Goal: Task Accomplishment & Management: Manage account settings

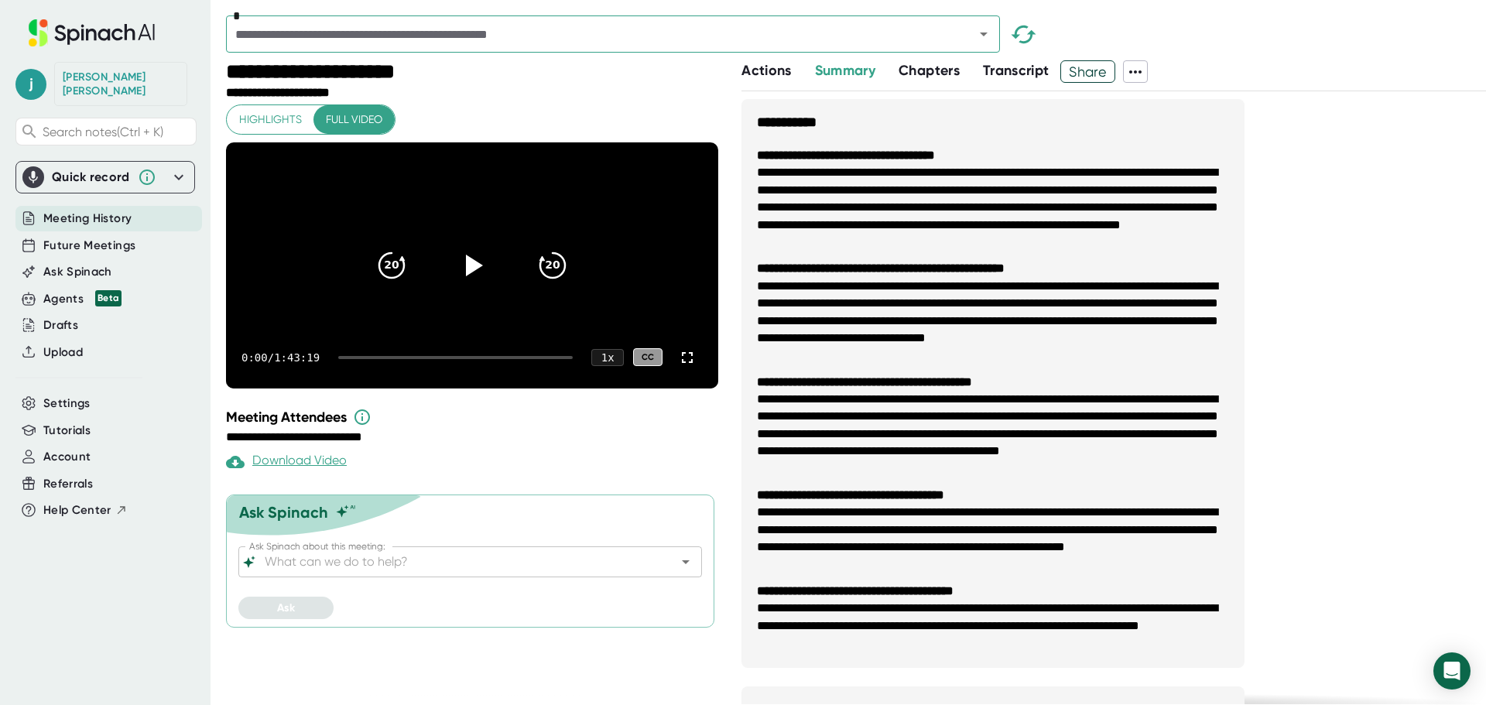
click at [110, 210] on span "Meeting History" at bounding box center [87, 219] width 88 height 18
click at [98, 237] on span "Future Meetings" at bounding box center [89, 246] width 92 height 18
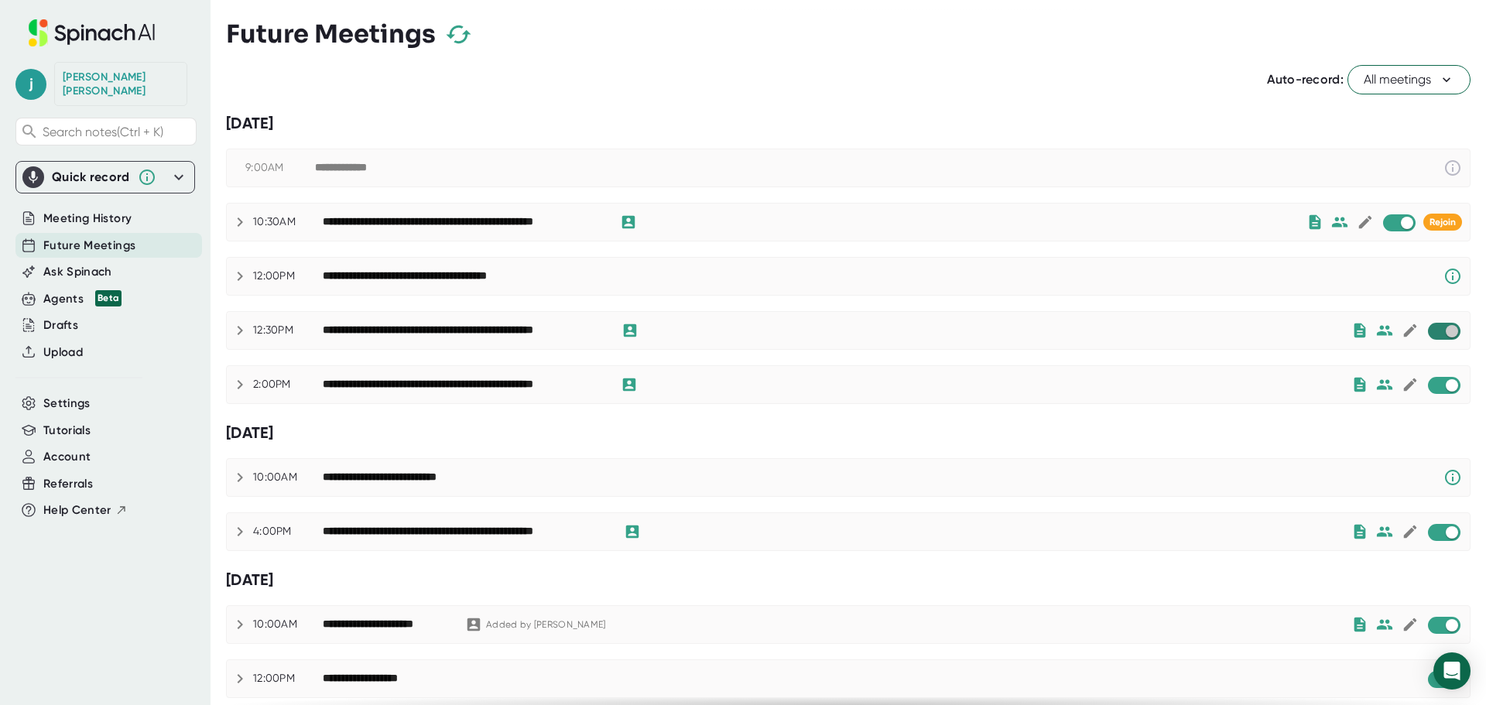
click at [1436, 333] on input "checkbox" at bounding box center [1452, 331] width 44 height 14
click at [1437, 384] on input "checkbox" at bounding box center [1452, 386] width 44 height 14
click at [1396, 223] on input "checkbox" at bounding box center [1407, 223] width 44 height 14
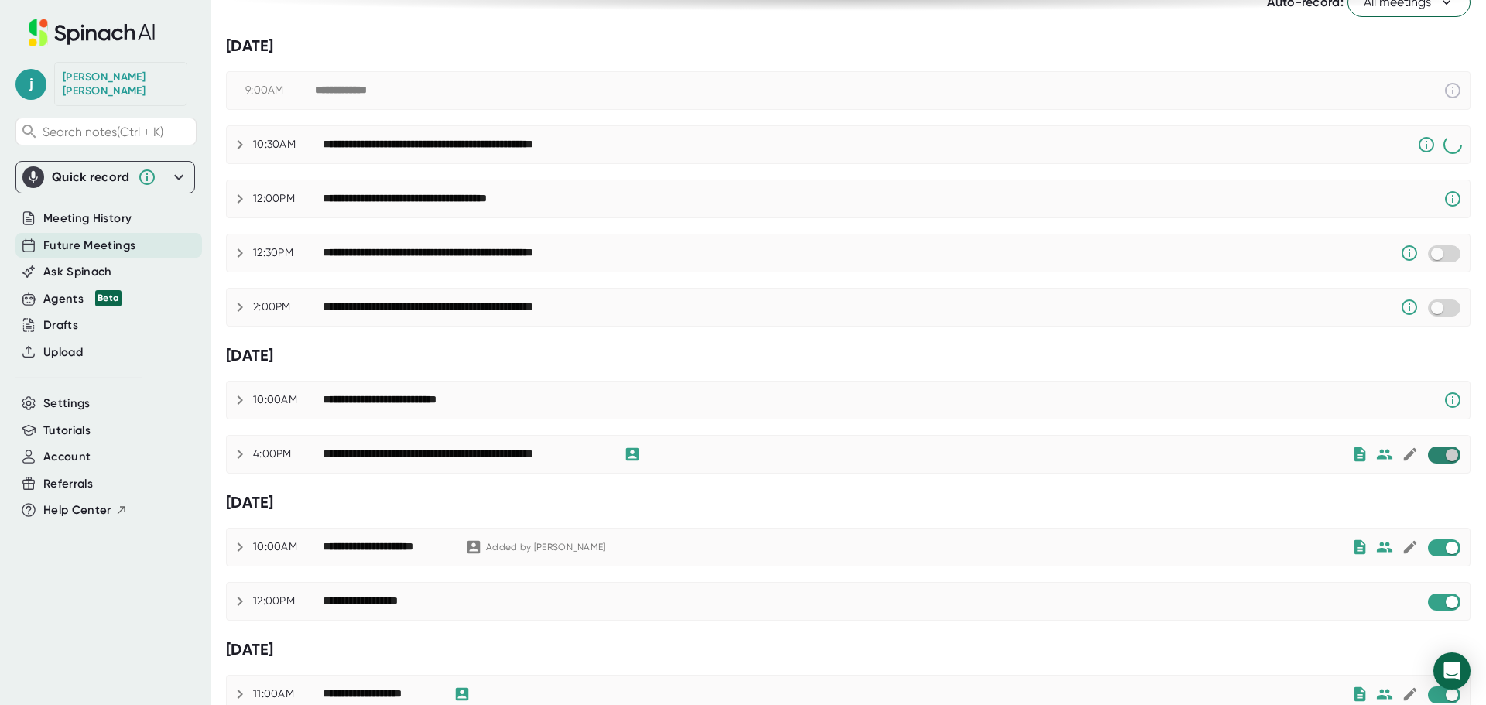
click at [1441, 454] on input "checkbox" at bounding box center [1452, 455] width 44 height 14
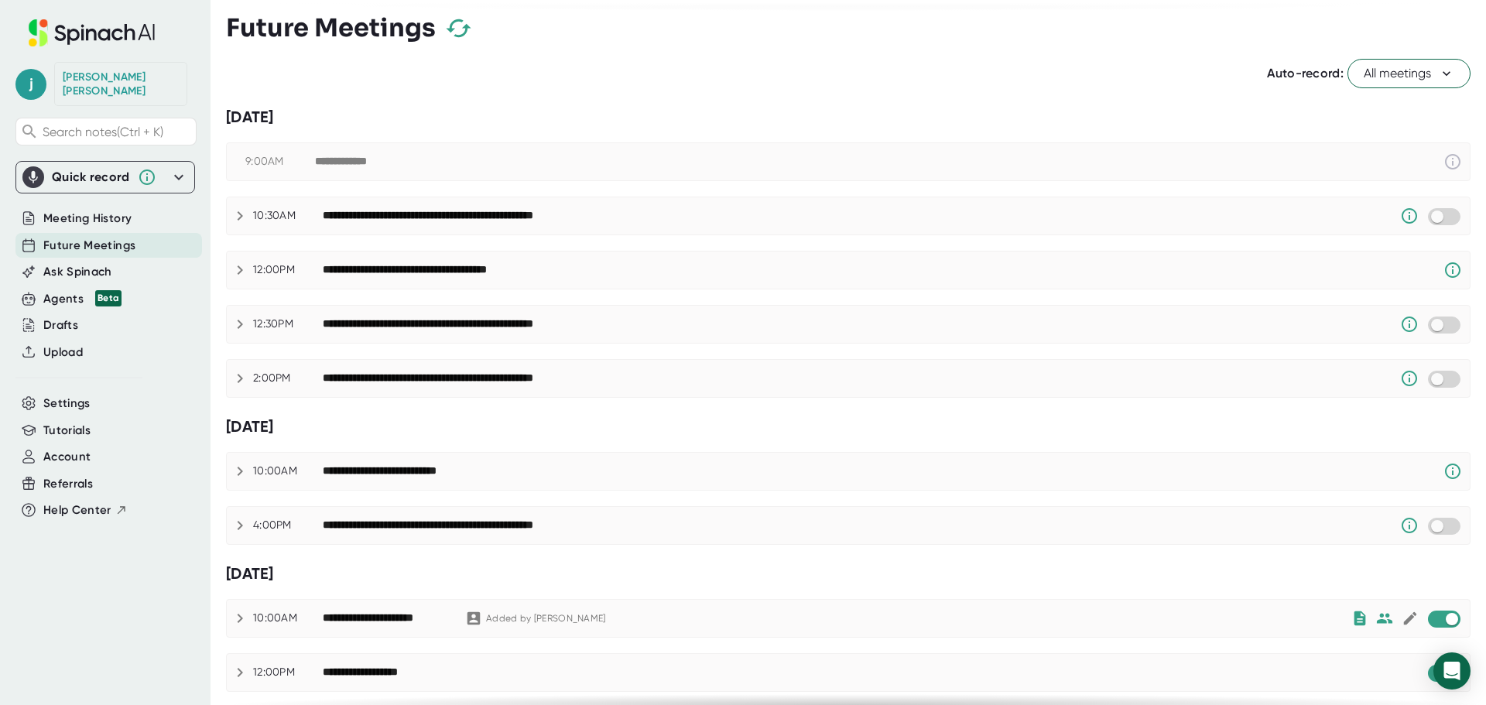
scroll to position [0, 0]
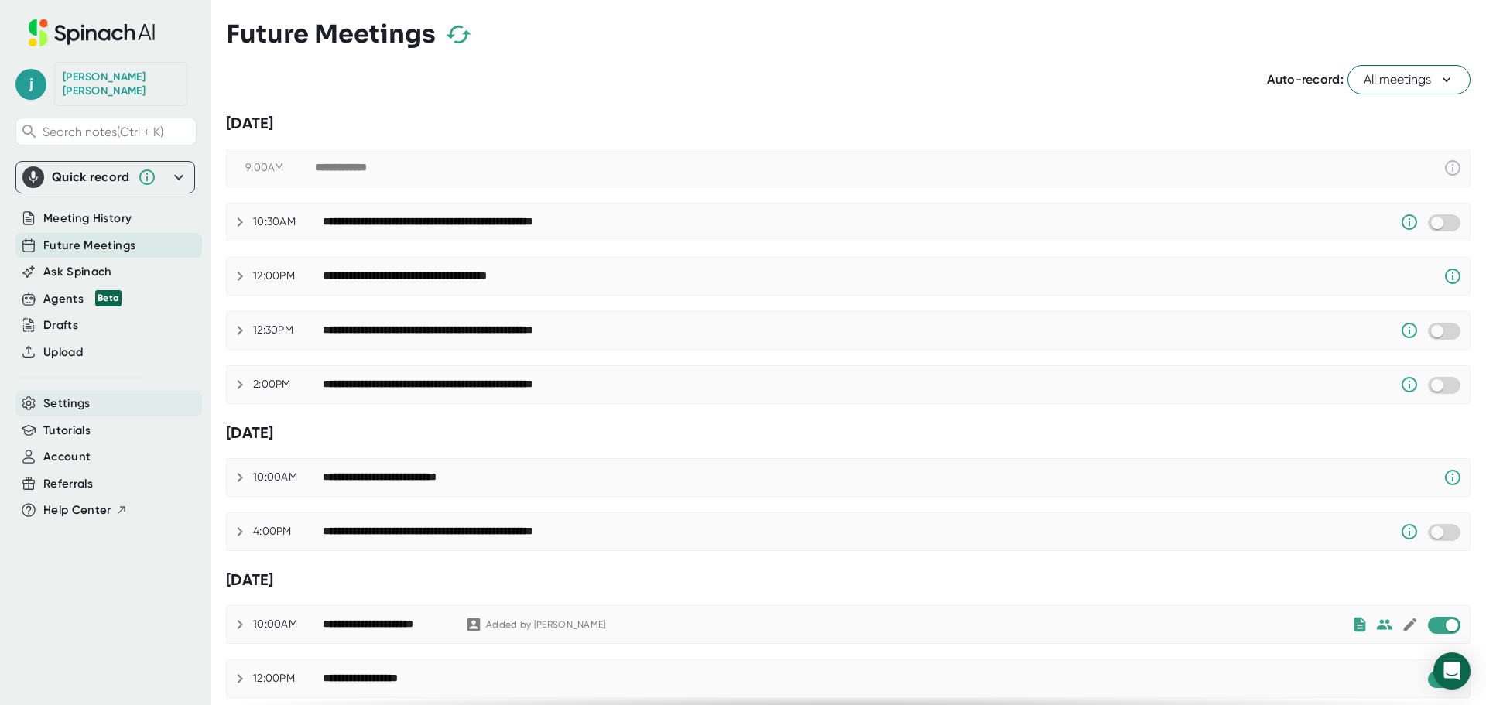
click at [77, 395] on span "Settings" at bounding box center [66, 404] width 47 height 18
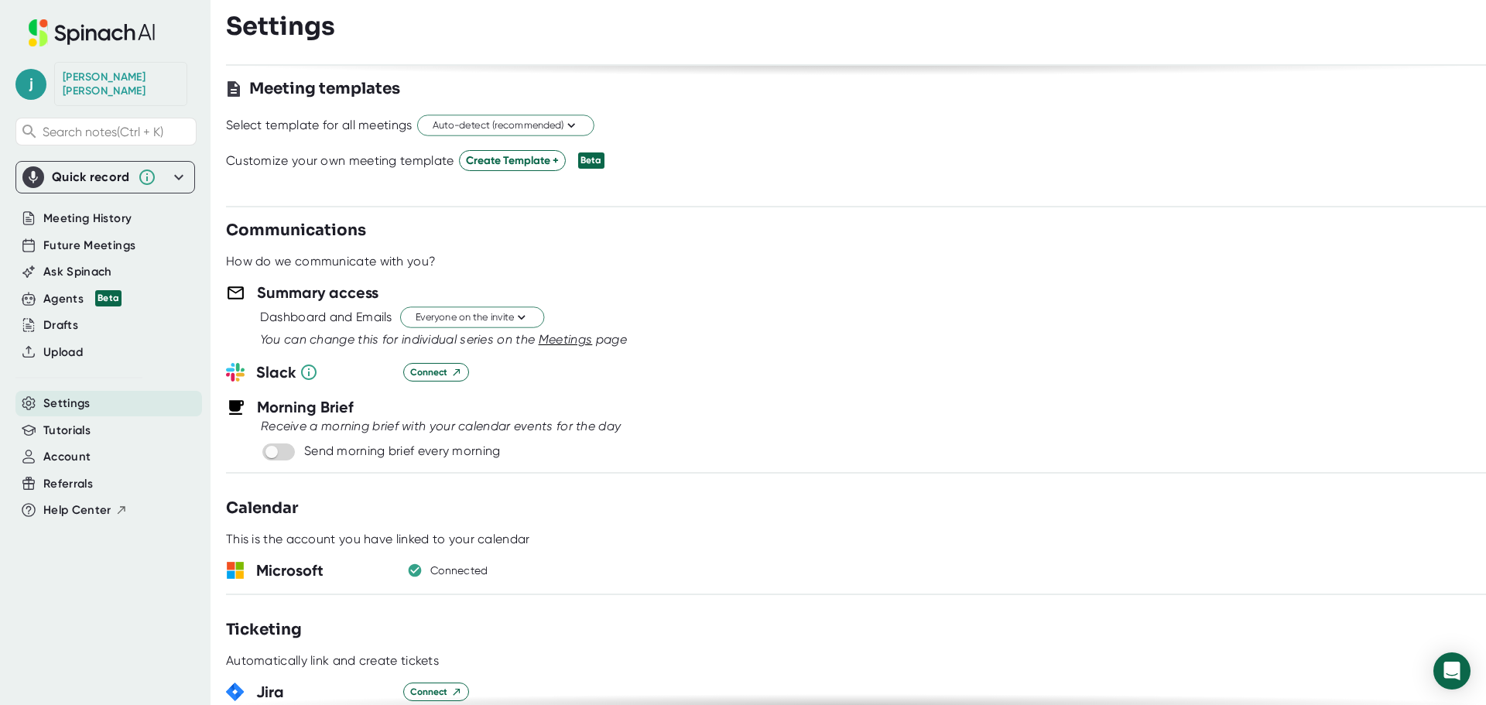
scroll to position [542, 0]
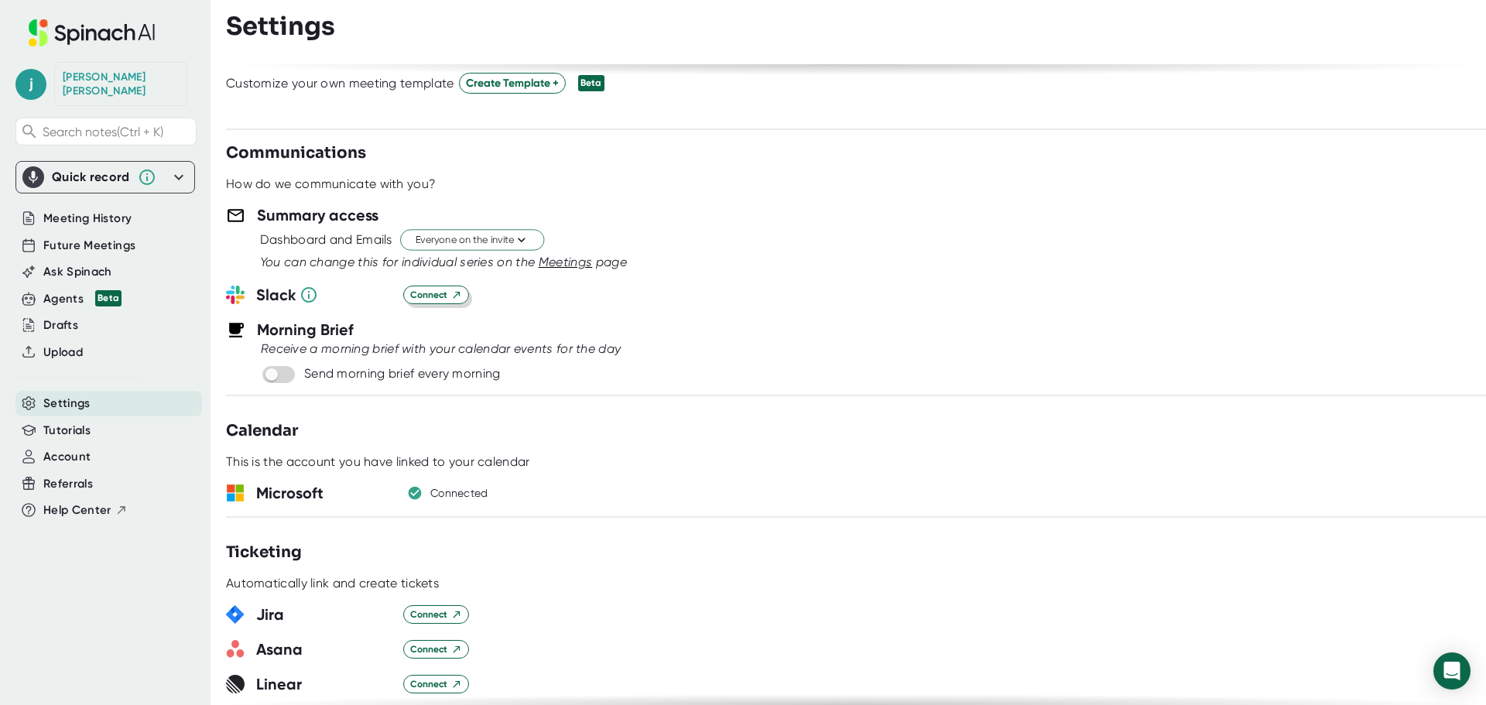
click at [437, 295] on span "Connect" at bounding box center [436, 295] width 52 height 14
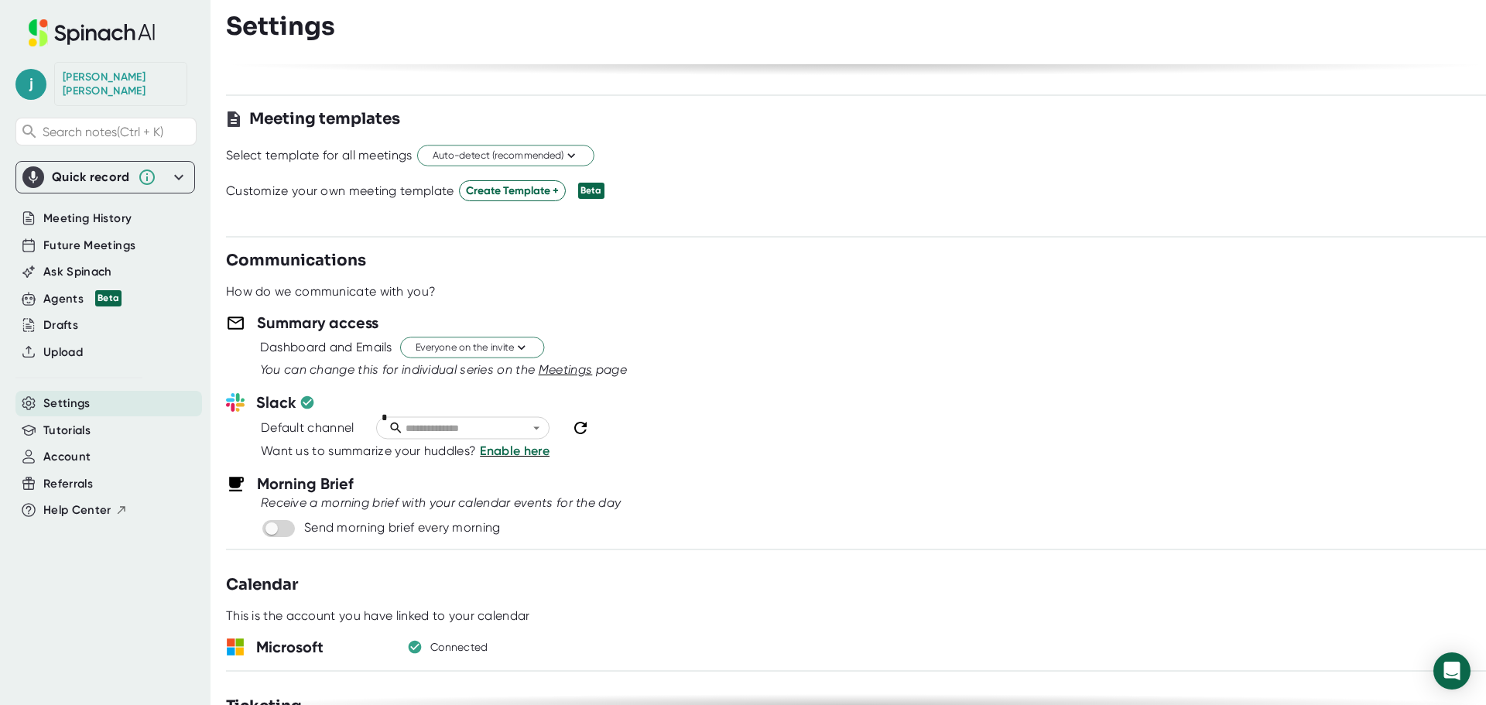
scroll to position [232, 0]
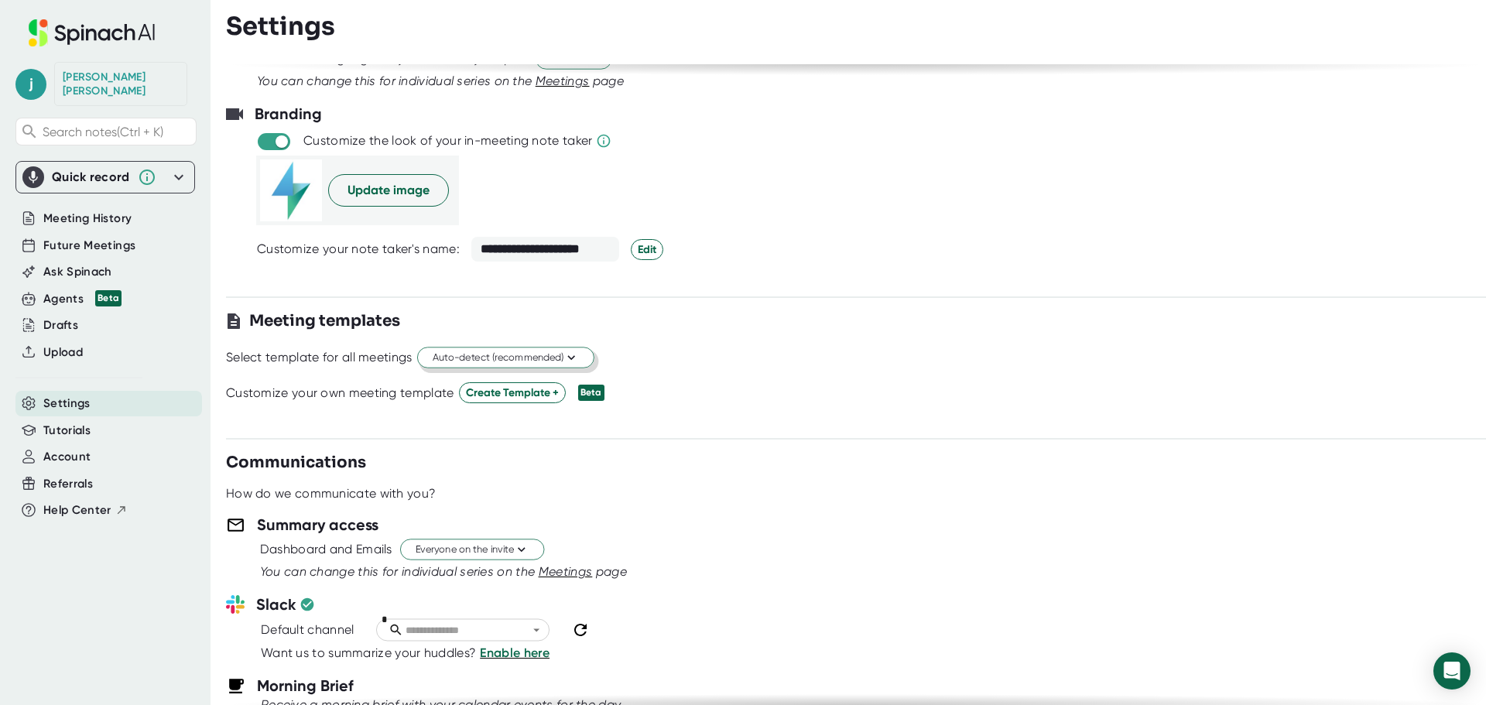
click at [564, 356] on span "Auto-detect (recommended)" at bounding box center [506, 358] width 146 height 15
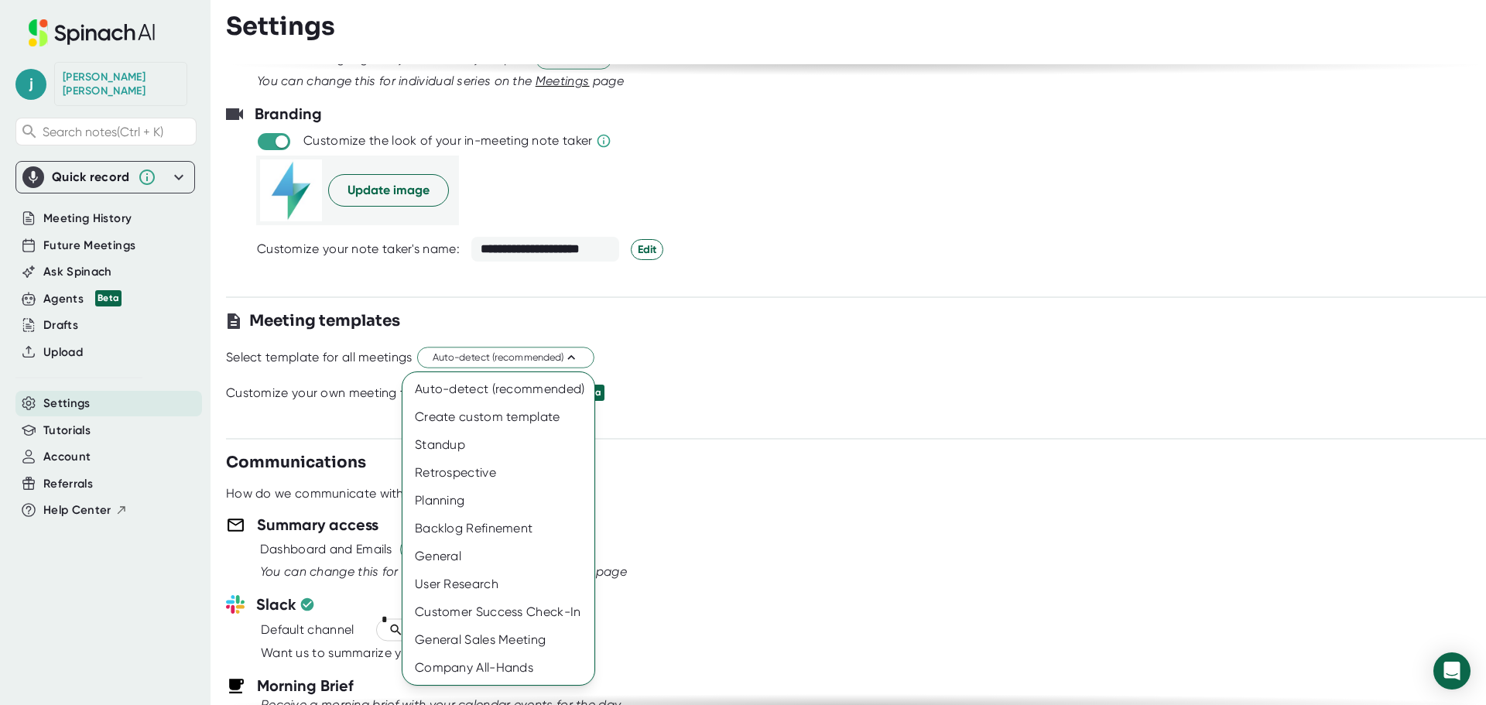
click at [704, 361] on div at bounding box center [743, 352] width 1486 height 705
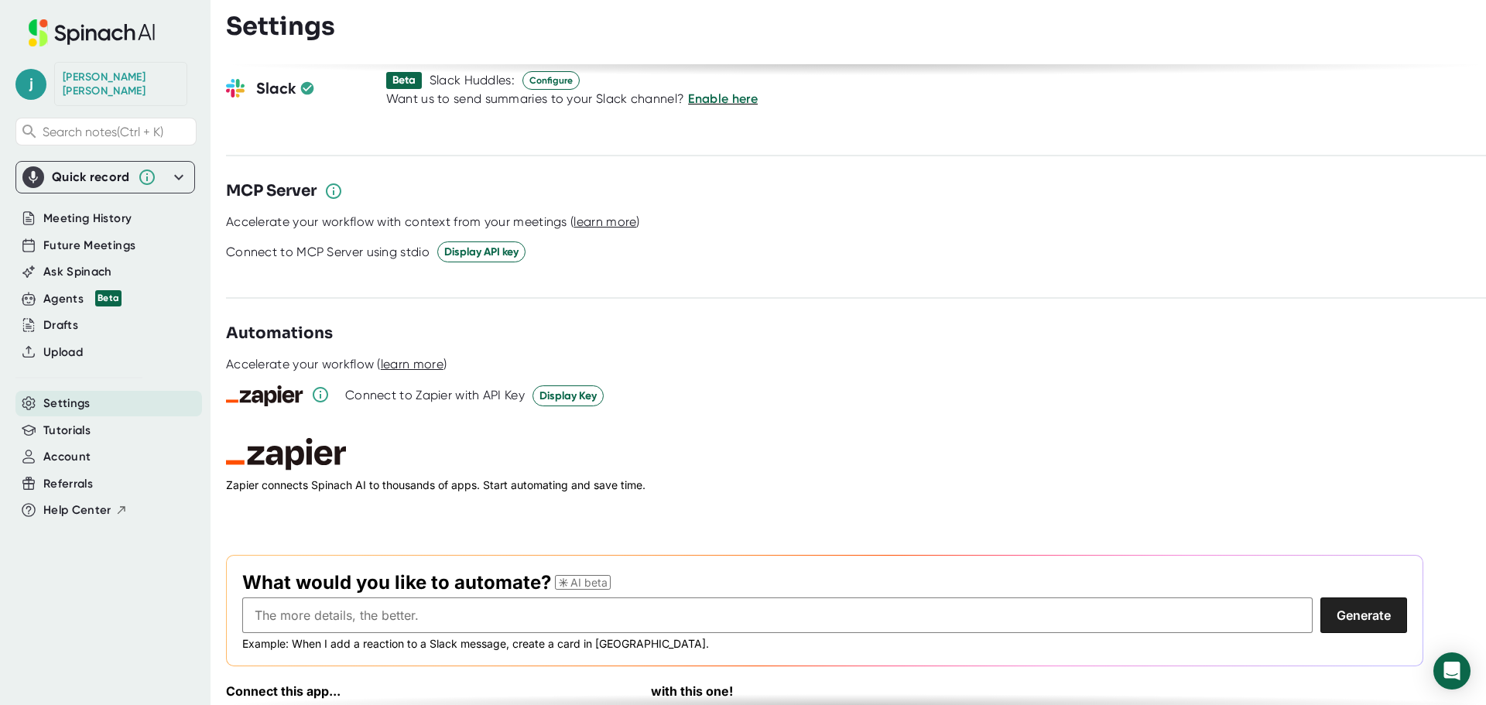
scroll to position [2092, 0]
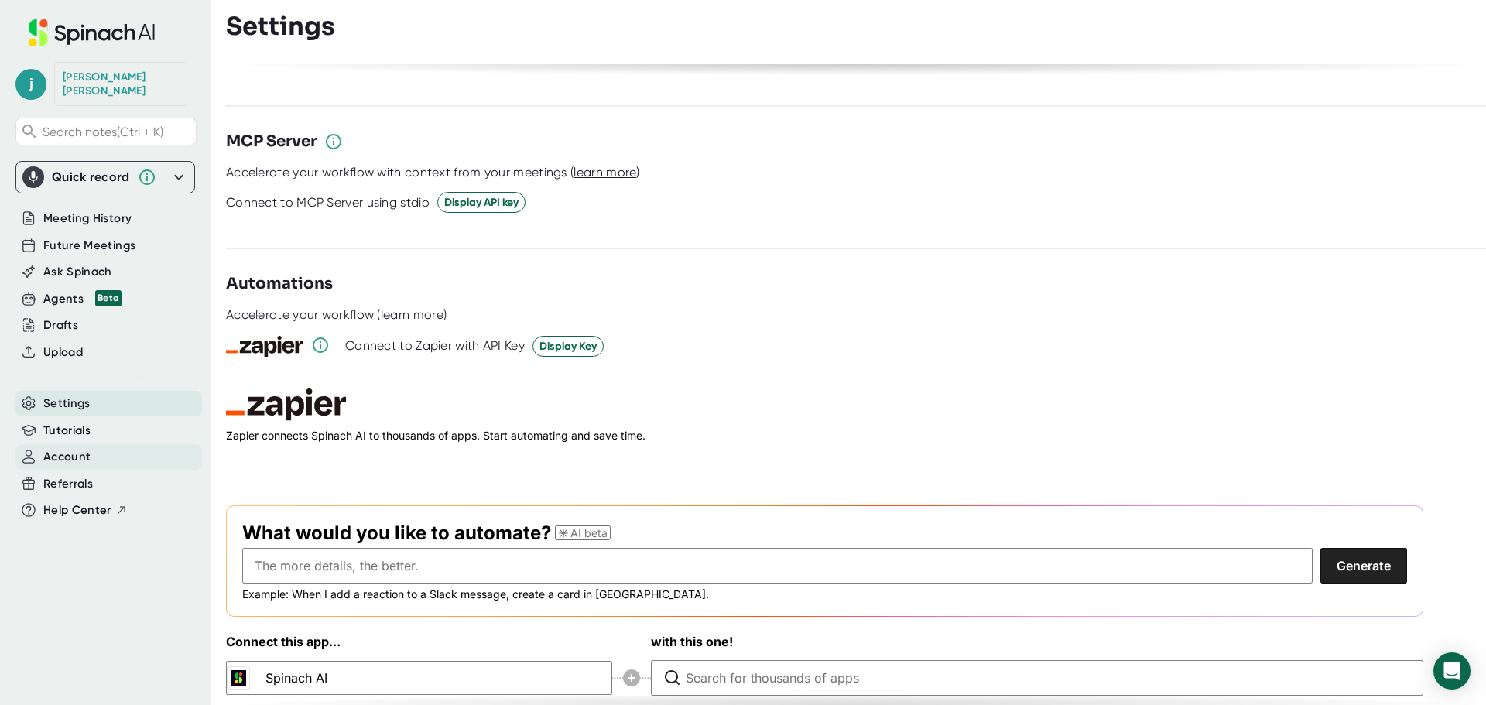
click at [81, 448] on span "Account" at bounding box center [66, 457] width 47 height 18
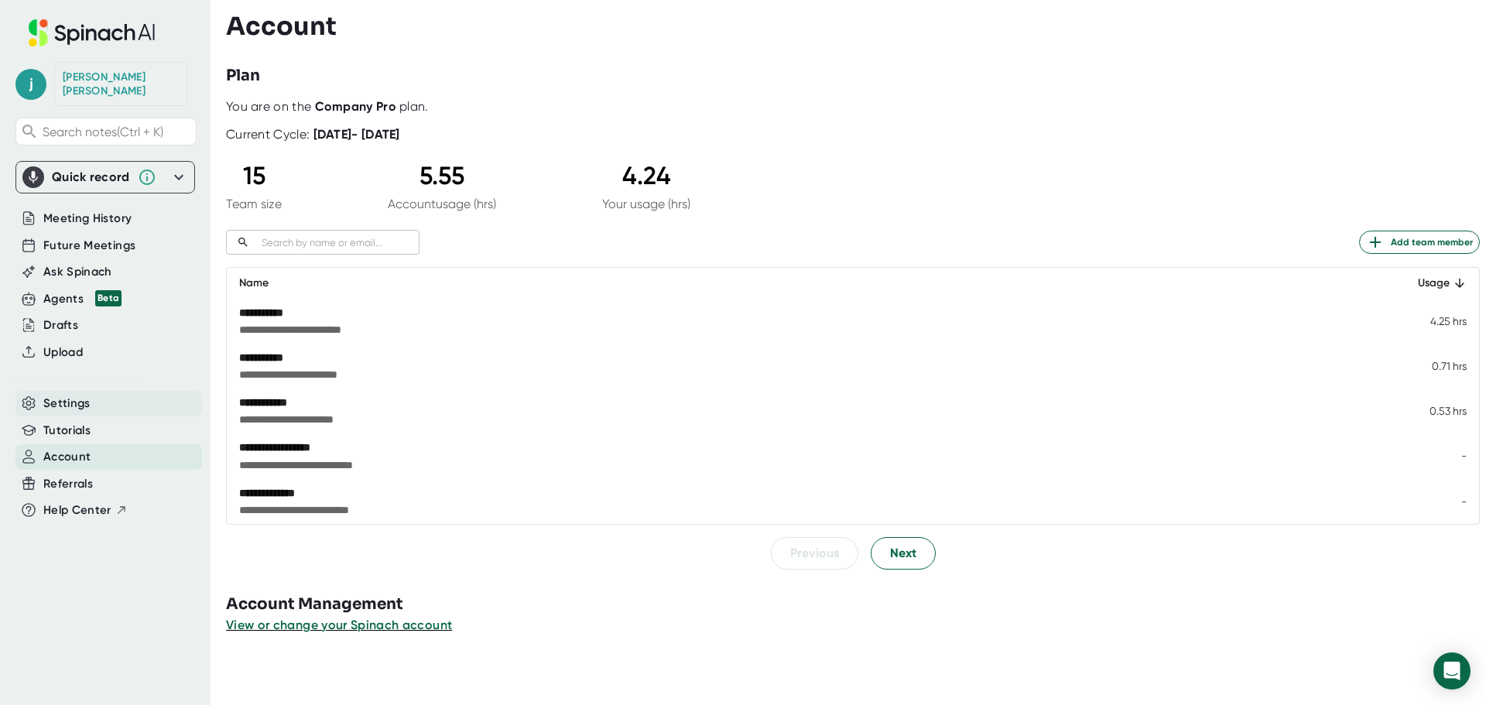
click at [106, 391] on div "Settings" at bounding box center [108, 404] width 187 height 26
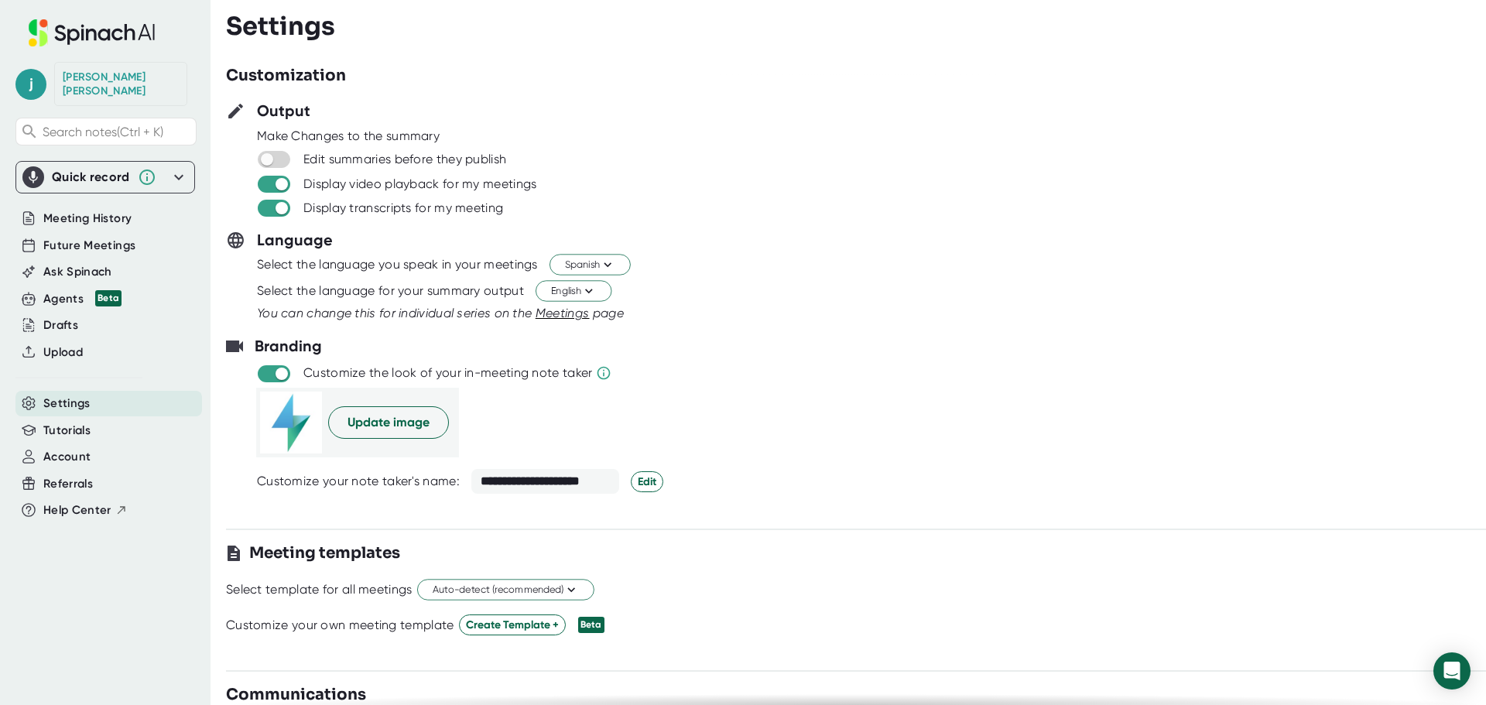
click at [183, 175] on icon at bounding box center [178, 177] width 9 height 5
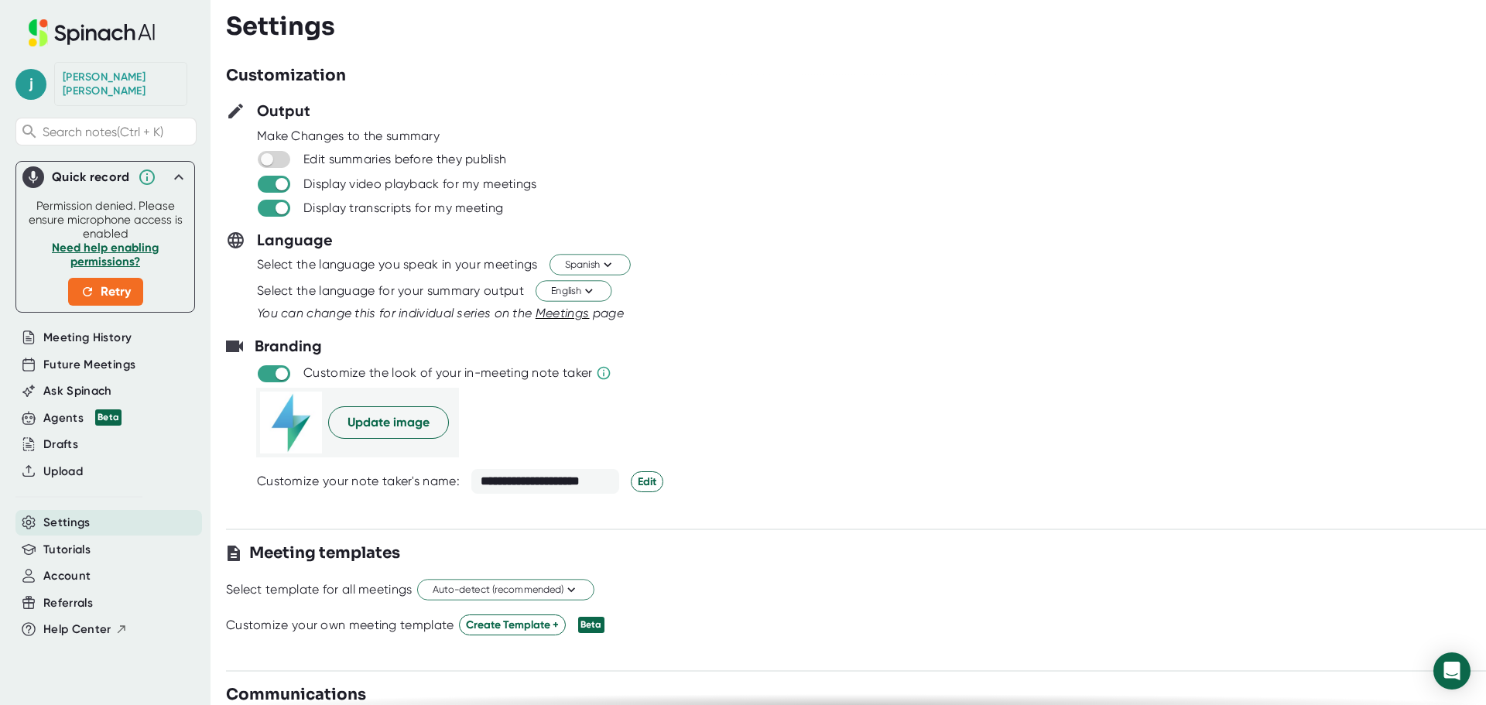
click at [180, 168] on icon at bounding box center [179, 177] width 19 height 19
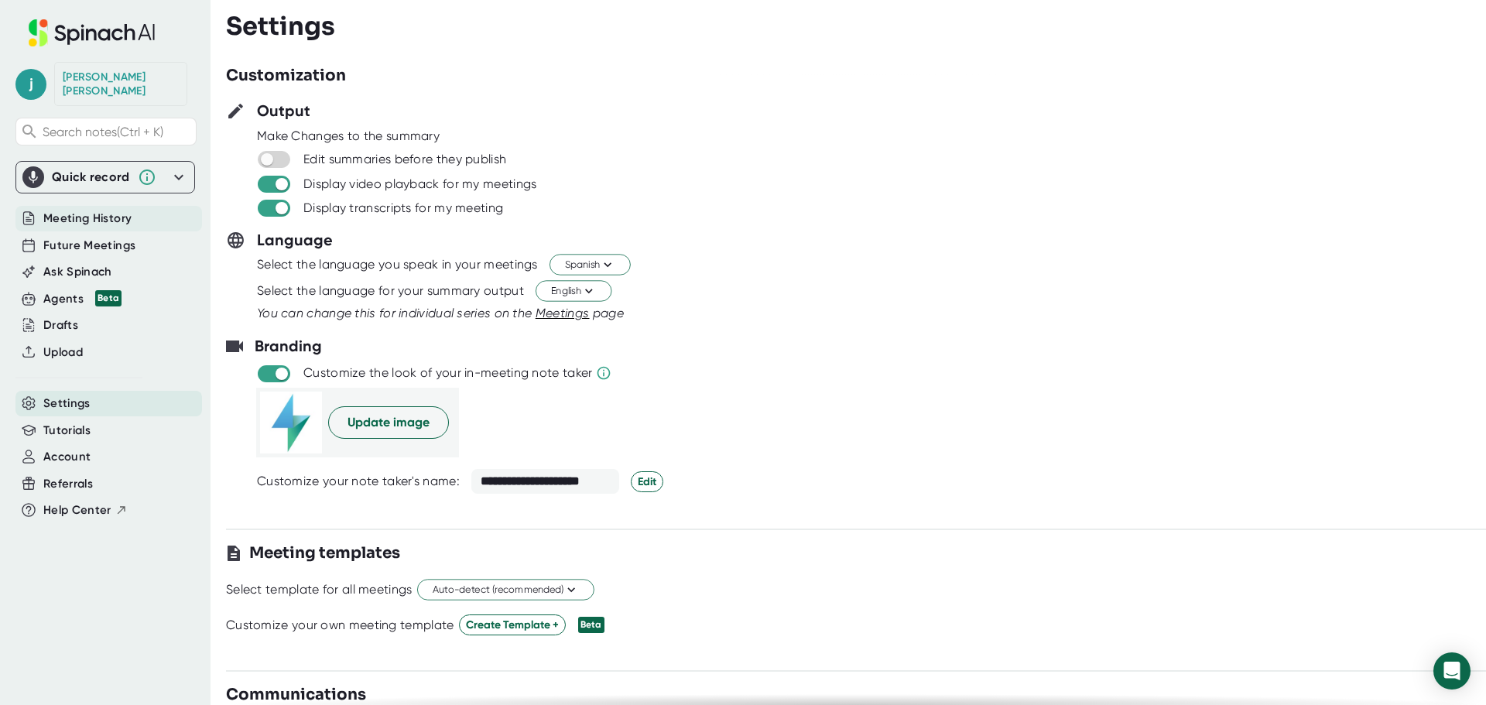
click at [103, 210] on span "Meeting History" at bounding box center [87, 219] width 88 height 18
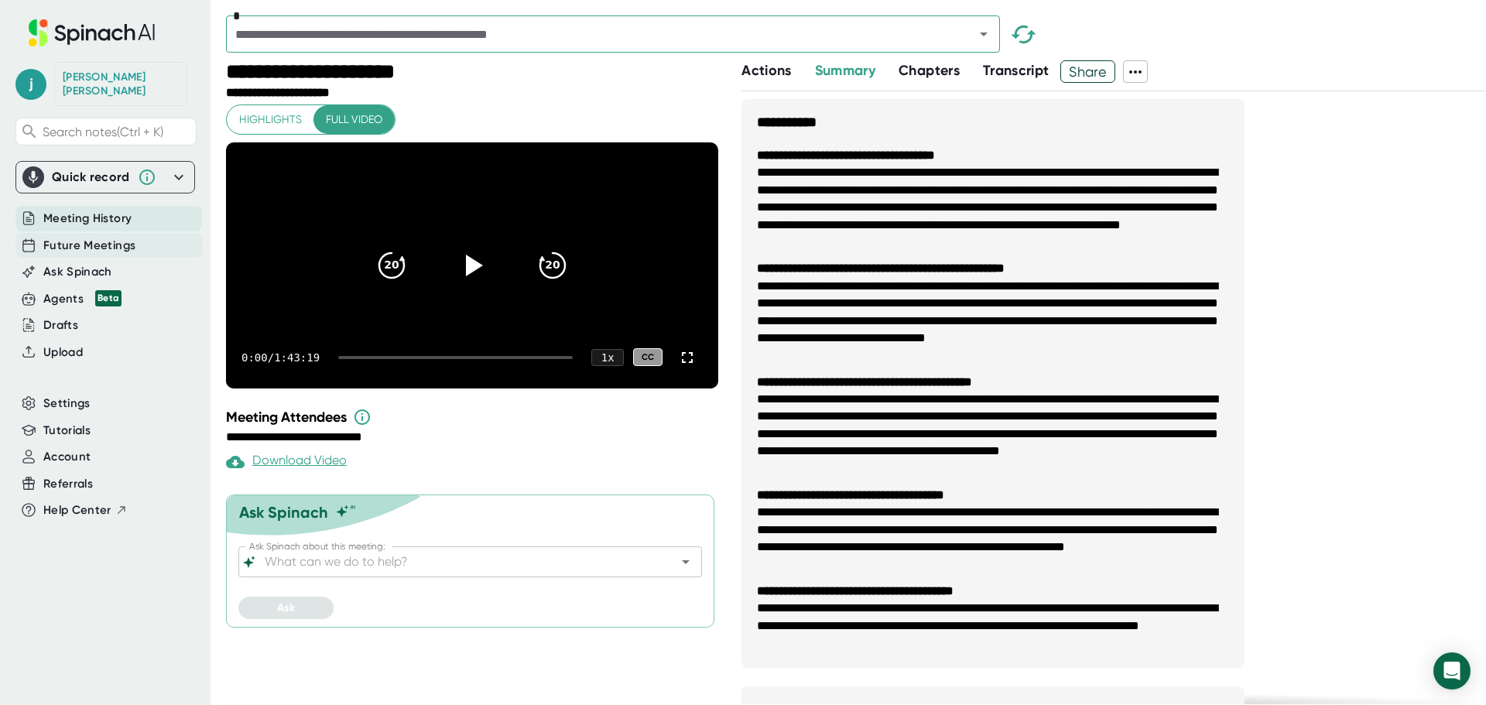
click at [112, 237] on span "Future Meetings" at bounding box center [89, 246] width 92 height 18
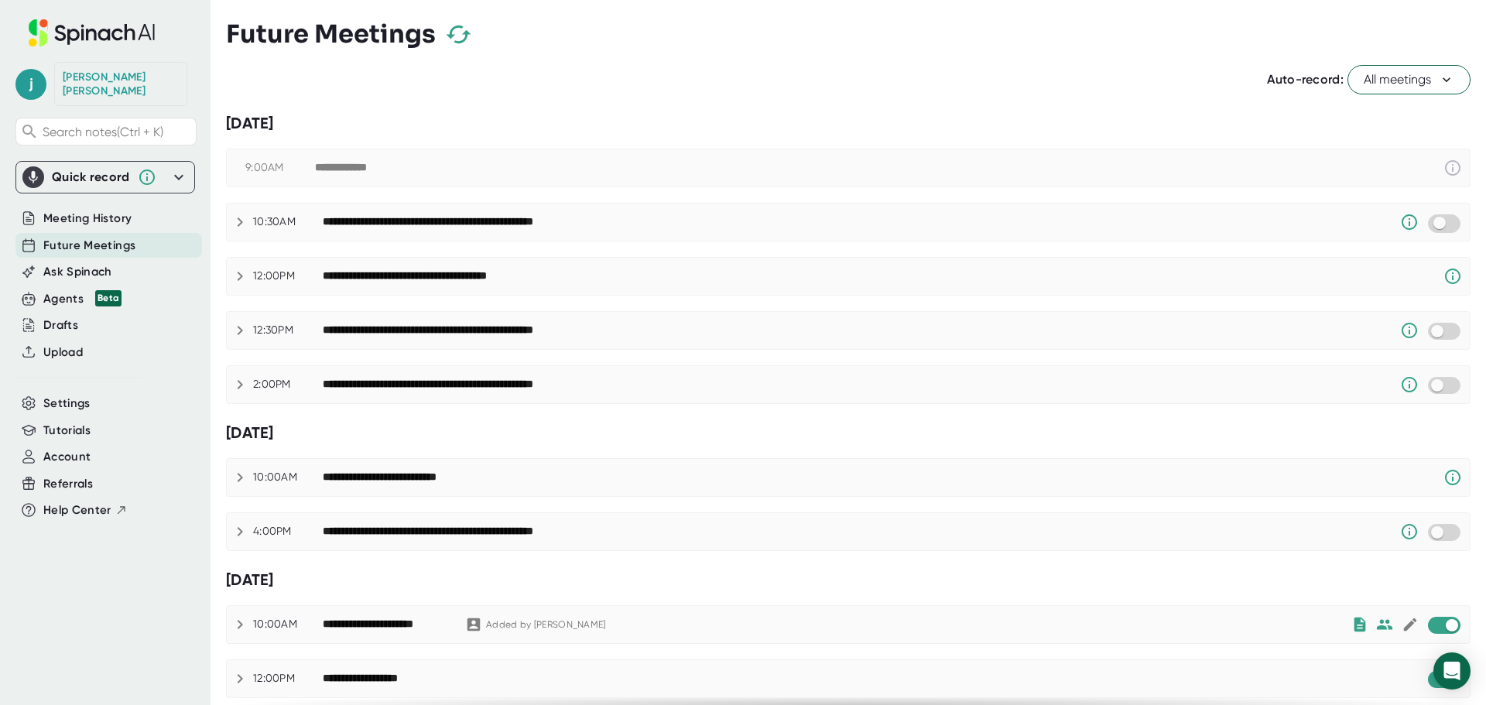
checkbox input "true"
click at [1448, 73] on button "All meetings" at bounding box center [1409, 79] width 123 height 29
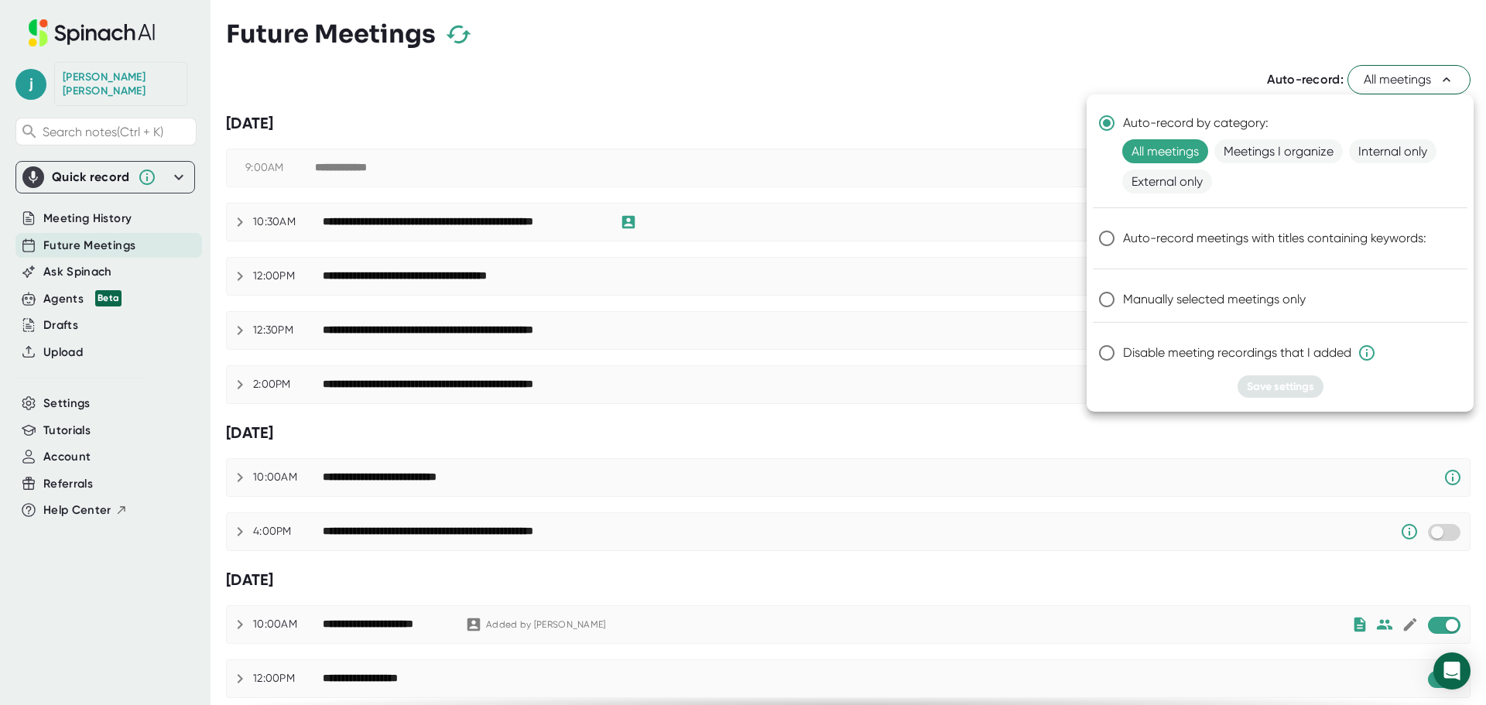
click at [1151, 293] on span "Manually selected meetings only" at bounding box center [1214, 299] width 183 height 19
click at [1123, 293] on input "Manually selected meetings only" at bounding box center [1107, 299] width 33 height 33
radio input "true"
click at [1286, 376] on button "Save settings" at bounding box center [1281, 386] width 86 height 22
